Goal: Navigation & Orientation: Find specific page/section

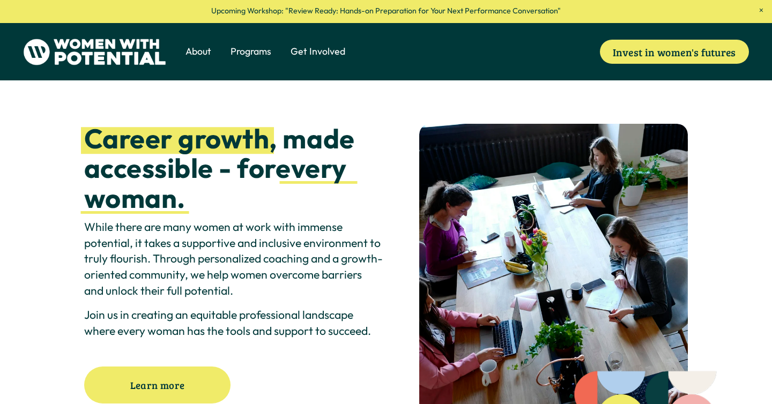
click at [0, 0] on span "1:1 Coaching" at bounding box center [0, 0] width 0 height 0
click at [0, 0] on span "The Table" at bounding box center [0, 0] width 0 height 0
